Goal: Task Accomplishment & Management: Use online tool/utility

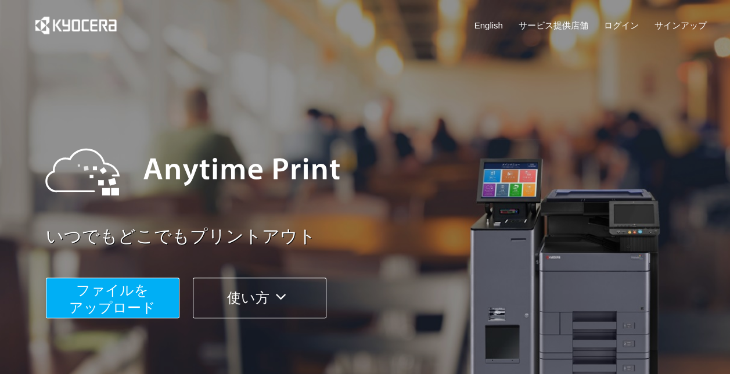
click at [137, 288] on span "ファイルを ​​アップロード" at bounding box center [112, 298] width 87 height 33
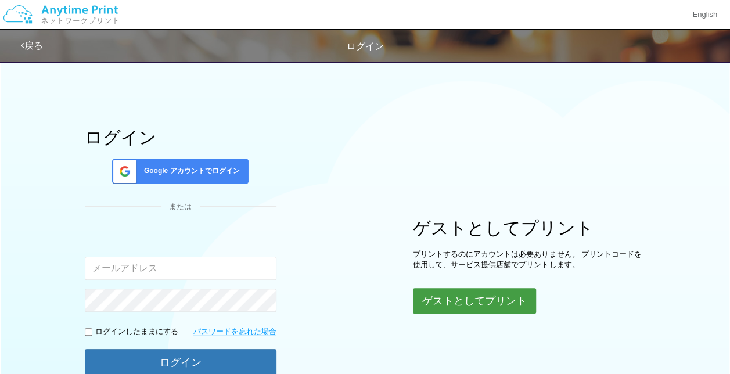
click at [473, 296] on button "ゲストとしてプリント" at bounding box center [474, 301] width 123 height 26
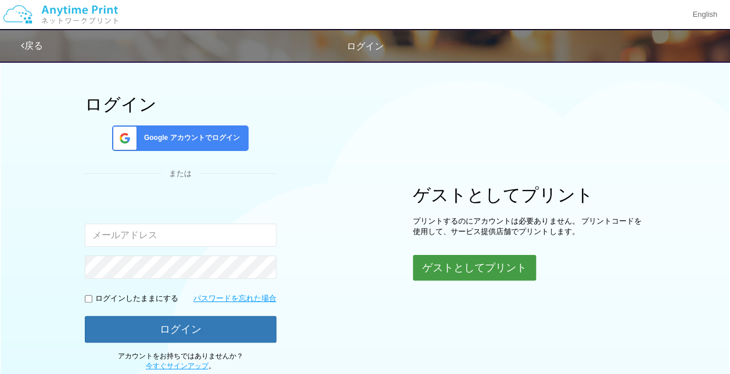
scroll to position [112, 0]
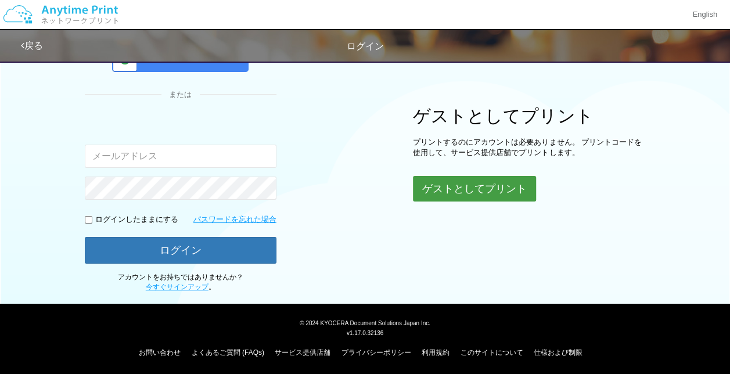
click at [464, 191] on button "ゲストとしてプリント" at bounding box center [474, 189] width 123 height 26
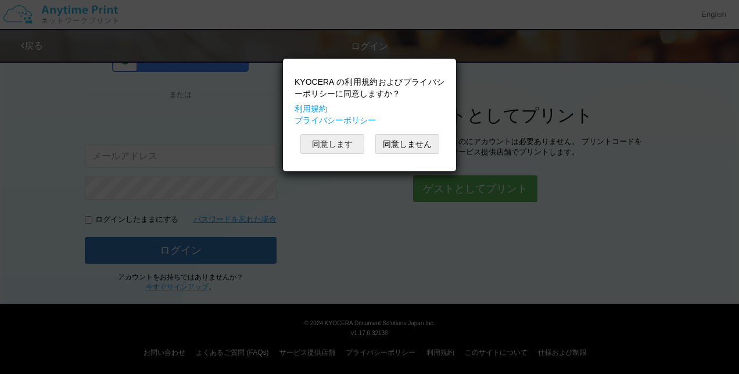
click at [352, 139] on button "同意します" at bounding box center [332, 144] width 64 height 20
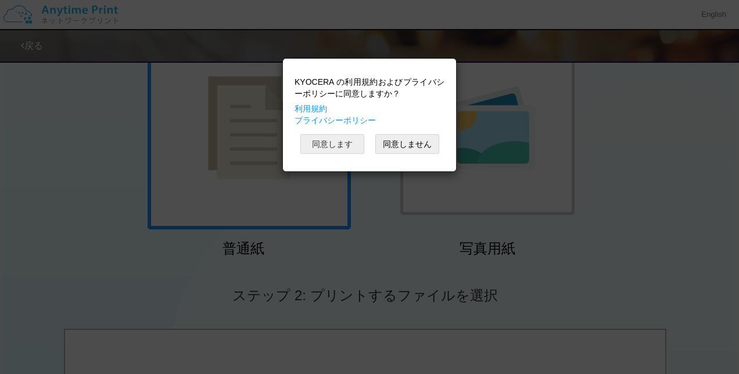
click at [333, 137] on button "同意します" at bounding box center [332, 144] width 64 height 20
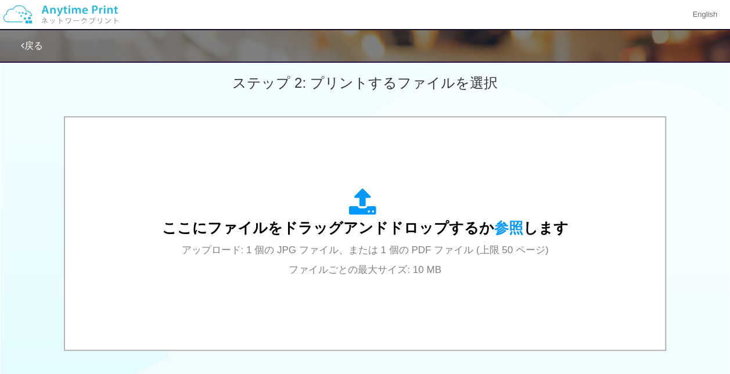
scroll to position [366, 0]
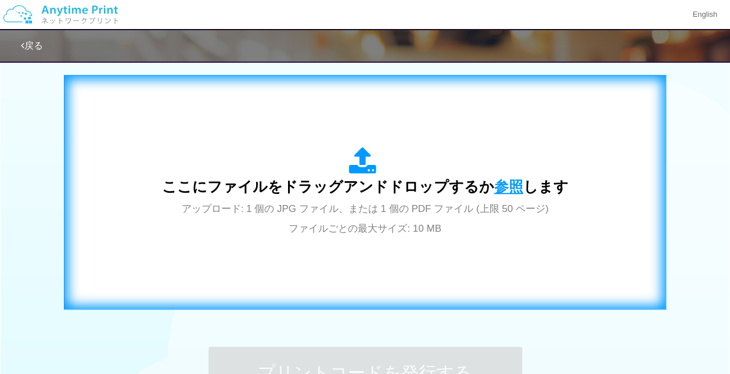
click at [506, 180] on span "参照" at bounding box center [509, 186] width 29 height 16
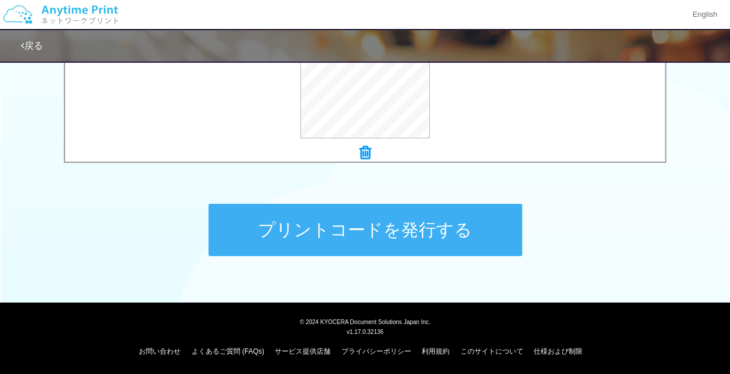
scroll to position [509, 0]
click at [366, 227] on button "プリントコードを発行する" at bounding box center [366, 230] width 314 height 52
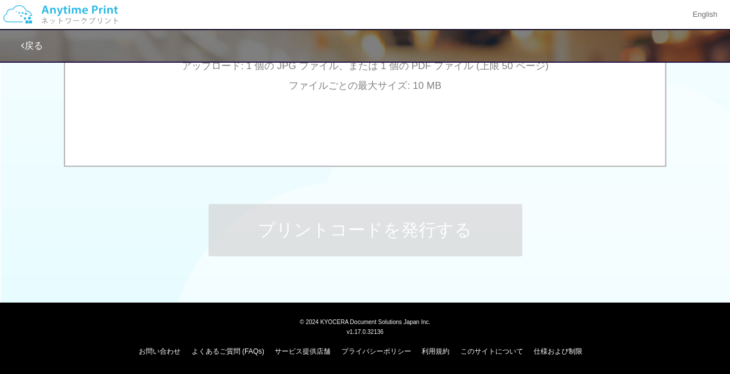
scroll to position [0, 0]
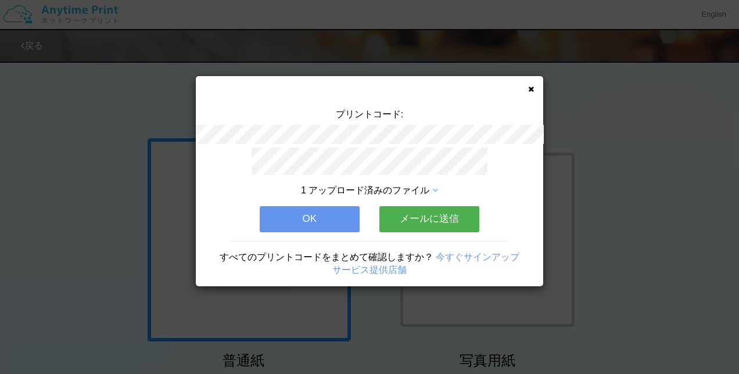
click at [323, 218] on button "OK" at bounding box center [310, 219] width 100 height 26
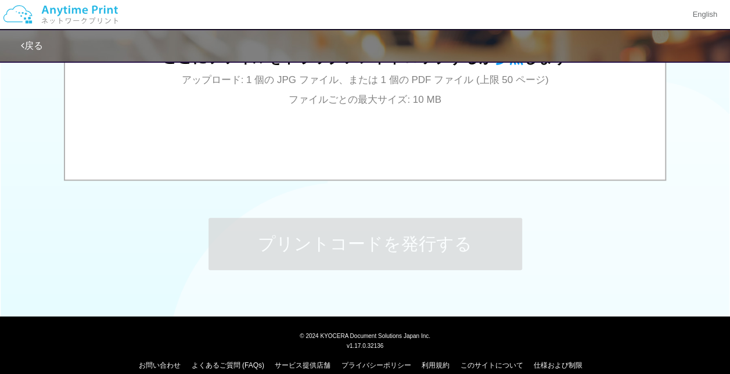
scroll to position [503, 0]
